Goal: Task Accomplishment & Management: Manage account settings

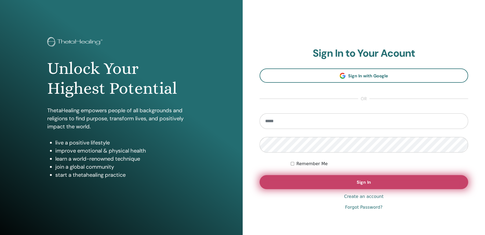
type input "**********"
click at [372, 181] on button "Sign In" at bounding box center [364, 182] width 209 height 14
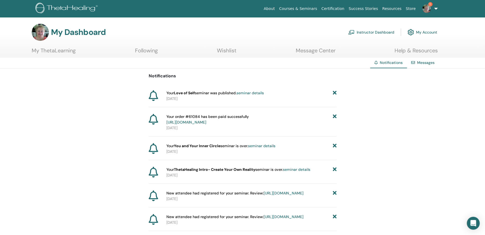
click at [368, 31] on link "Instructor Dashboard" at bounding box center [371, 32] width 46 height 12
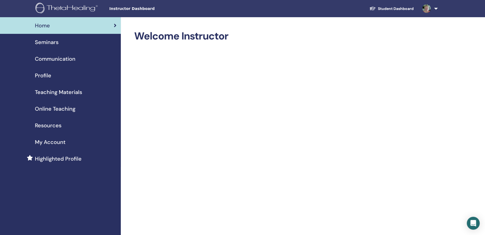
click at [46, 41] on span "Seminars" at bounding box center [47, 42] width 24 height 8
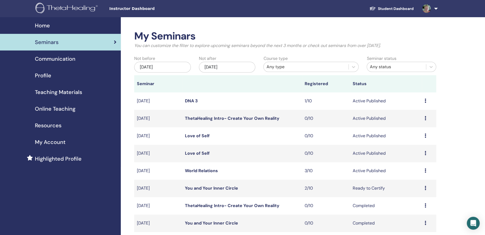
click at [425, 169] on icon at bounding box center [426, 170] width 2 height 4
click at [412, 189] on link "Attendees" at bounding box center [412, 190] width 20 height 6
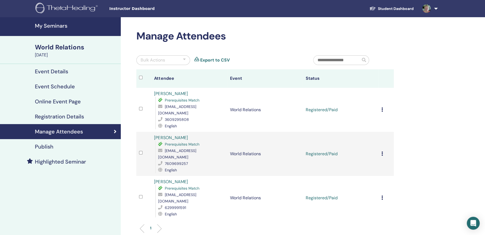
click at [382, 107] on icon at bounding box center [382, 109] width 2 height 4
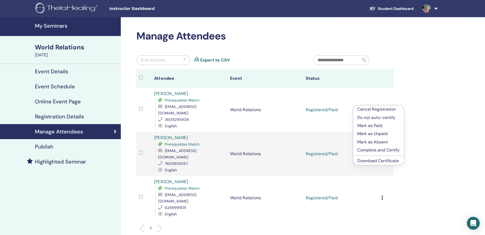
click at [377, 116] on p "Do not auto-certify" at bounding box center [378, 117] width 42 height 6
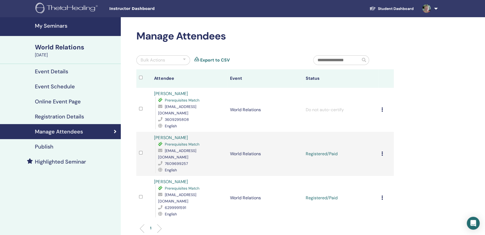
click at [382, 151] on icon at bounding box center [382, 153] width 2 height 4
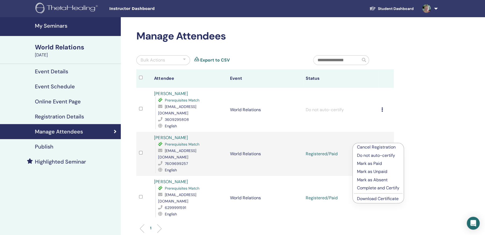
click at [380, 198] on link "Download Certificate" at bounding box center [378, 199] width 42 height 6
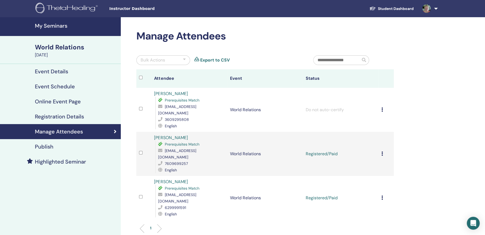
click at [382, 195] on icon at bounding box center [382, 197] width 2 height 4
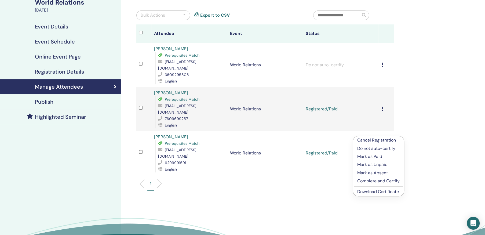
scroll to position [81, 0]
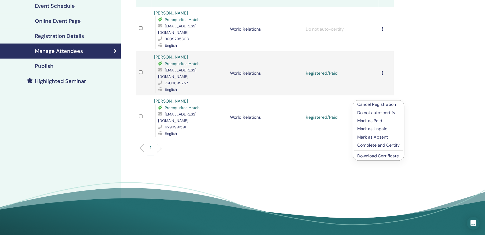
click at [386, 155] on link "Download Certificate" at bounding box center [378, 156] width 42 height 6
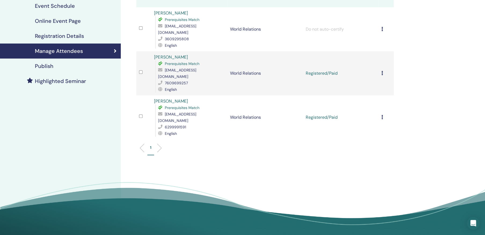
click at [440, 84] on div "Manage Attendees Bulk Actions Export to CSV Attendee Event Status [PERSON_NAME]…" at bounding box center [283, 86] width 324 height 299
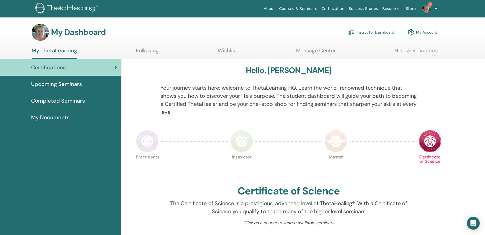
click at [370, 32] on link "Instructor Dashboard" at bounding box center [371, 32] width 46 height 12
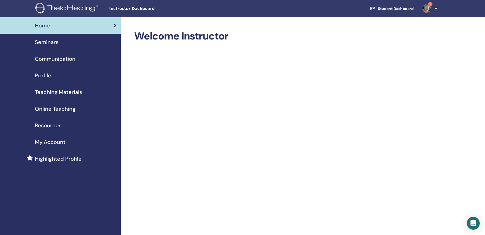
click at [53, 42] on span "Seminars" at bounding box center [47, 42] width 24 height 8
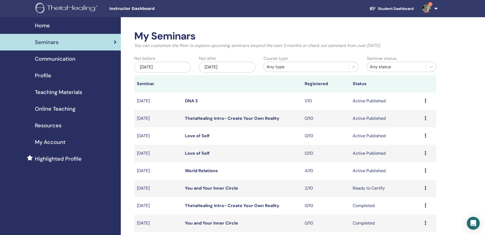
click at [423, 170] on td "Preview Edit Attendees Cancel" at bounding box center [429, 170] width 14 height 17
click at [425, 171] on icon at bounding box center [426, 170] width 2 height 4
click at [417, 189] on link "Attendees" at bounding box center [412, 191] width 20 height 6
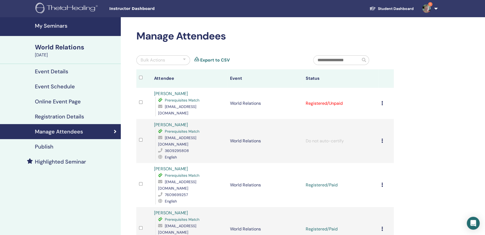
click at [382, 101] on icon at bounding box center [382, 103] width 2 height 4
click at [380, 119] on p "Mark as Paid" at bounding box center [379, 120] width 42 height 6
drag, startPoint x: 314, startPoint y: 230, endPoint x: 310, endPoint y: 238, distance: 9.0
click at [310, 235] on html "Instructor Dashboard Student Dashboard 1 SK [PERSON_NAME] My ThetaLearning My T…" at bounding box center [242, 117] width 485 height 235
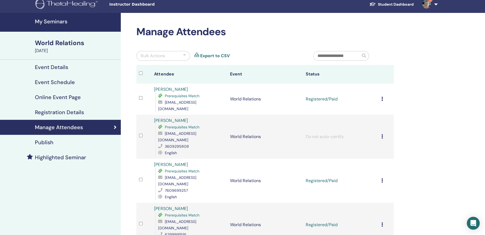
click at [381, 96] on td "Cancel Registration Do not auto-certify Mark as Paid Mark as Unpaid Mark as Abs…" at bounding box center [386, 99] width 15 height 31
click at [383, 97] on icon at bounding box center [382, 99] width 2 height 4
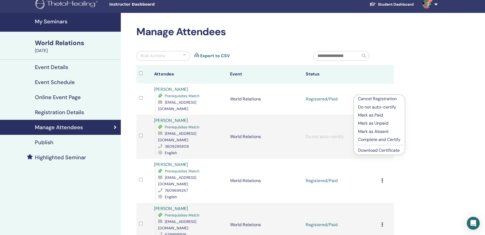
click at [379, 149] on link "Download Certificate" at bounding box center [379, 150] width 42 height 6
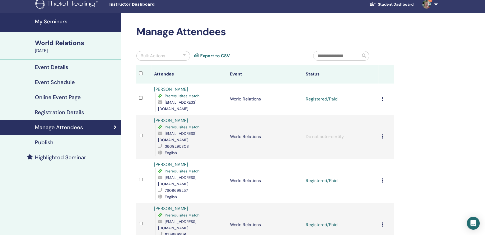
click at [382, 178] on icon at bounding box center [382, 180] width 2 height 4
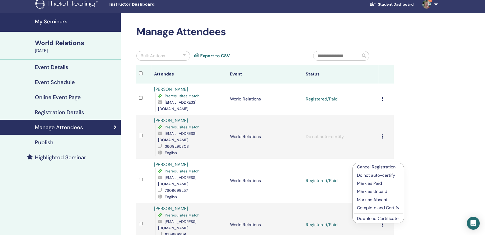
click at [373, 218] on link "Download Certificate" at bounding box center [378, 219] width 42 height 6
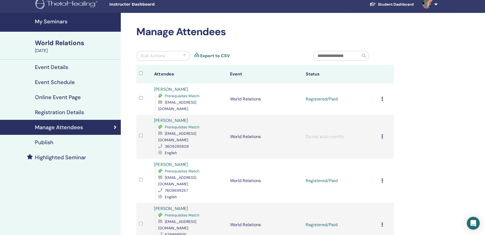
click at [381, 222] on icon at bounding box center [382, 224] width 2 height 4
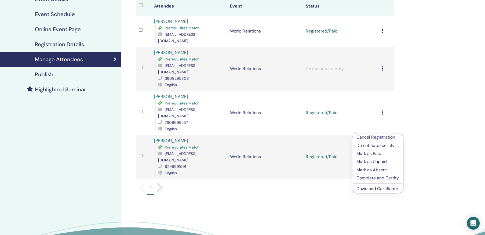
scroll to position [85, 0]
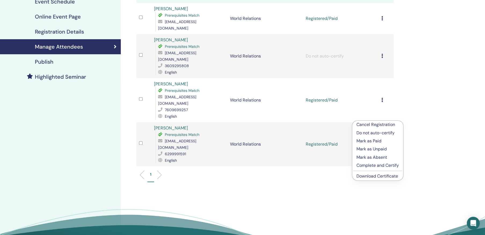
click at [387, 176] on link "Download Certificate" at bounding box center [378, 176] width 42 height 6
click at [381, 16] on icon at bounding box center [382, 18] width 2 height 4
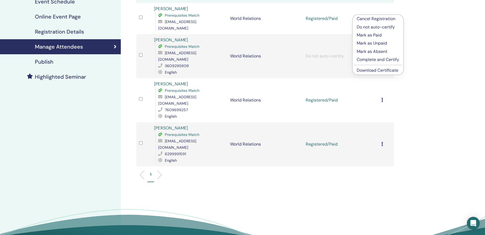
click at [380, 69] on link "Download Certificate" at bounding box center [378, 70] width 42 height 6
